Goal: Information Seeking & Learning: Find specific fact

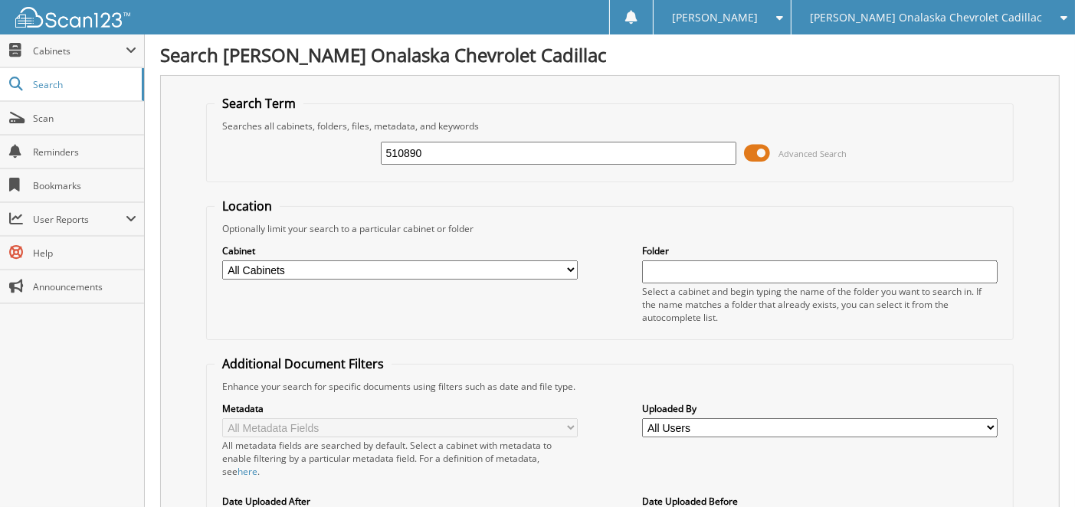
type input "510890"
click at [760, 154] on span at bounding box center [757, 153] width 26 height 23
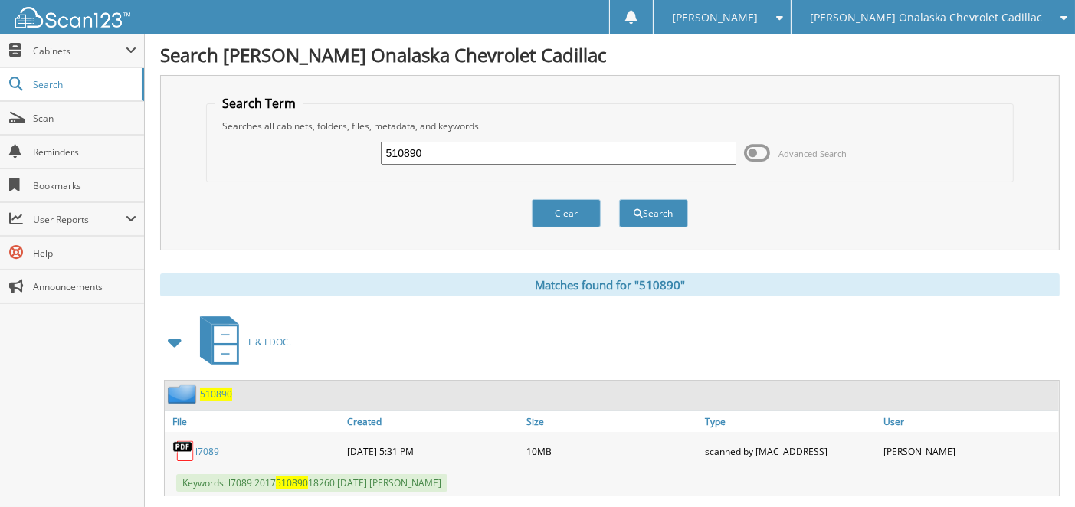
scroll to position [153, 0]
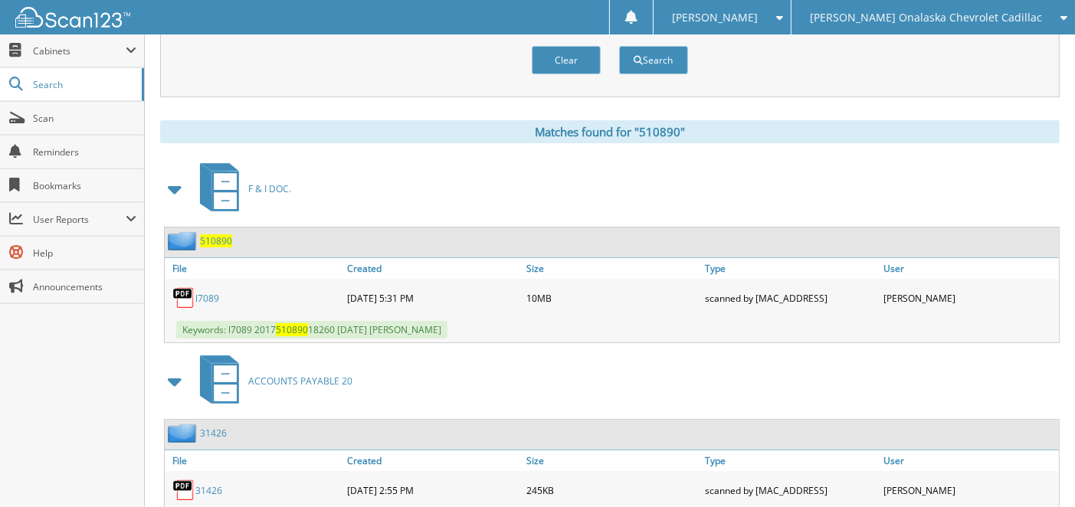
click at [208, 294] on link "l7089" at bounding box center [207, 298] width 24 height 13
